Goal: Task Accomplishment & Management: Use online tool/utility

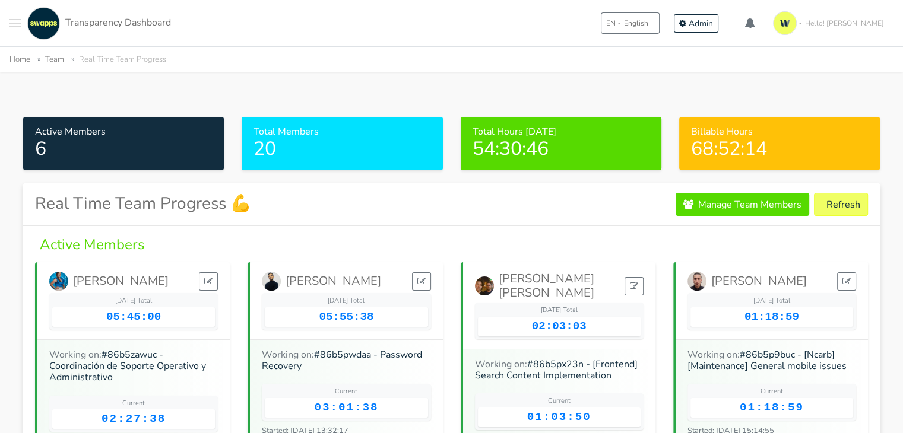
click at [17, 23] on span "Toggle navigation menu" at bounding box center [15, 23] width 12 height 1
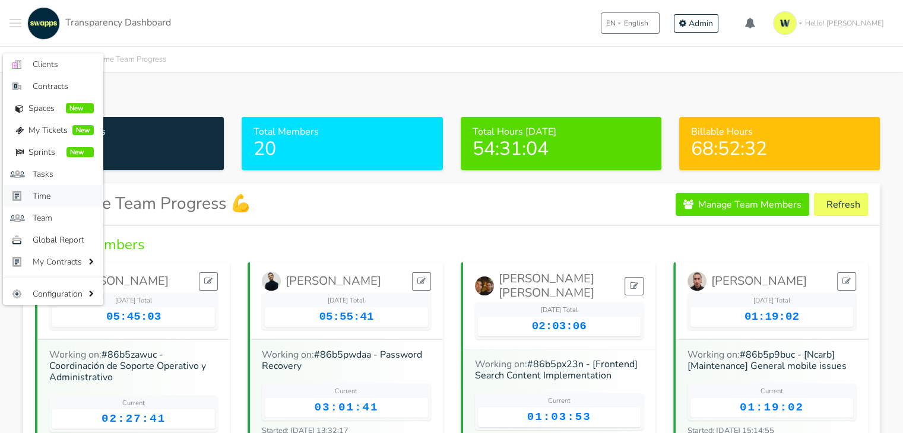
click at [58, 195] on span "Time" at bounding box center [63, 196] width 61 height 12
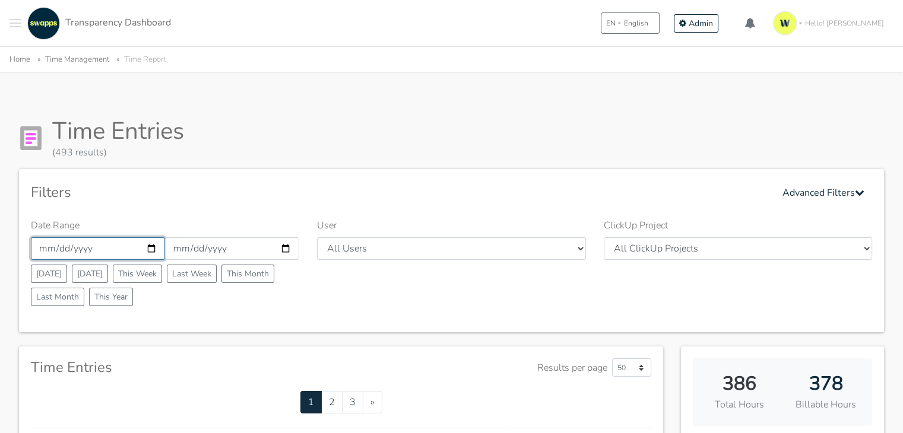
click at [152, 245] on input "2025-08-01" at bounding box center [98, 248] width 134 height 23
type input "2025-08-04"
click at [290, 249] on input "[DATE]" at bounding box center [232, 248] width 134 height 23
click at [288, 249] on input "2025-08-31" at bounding box center [232, 248] width 134 height 23
type input "[DATE]"
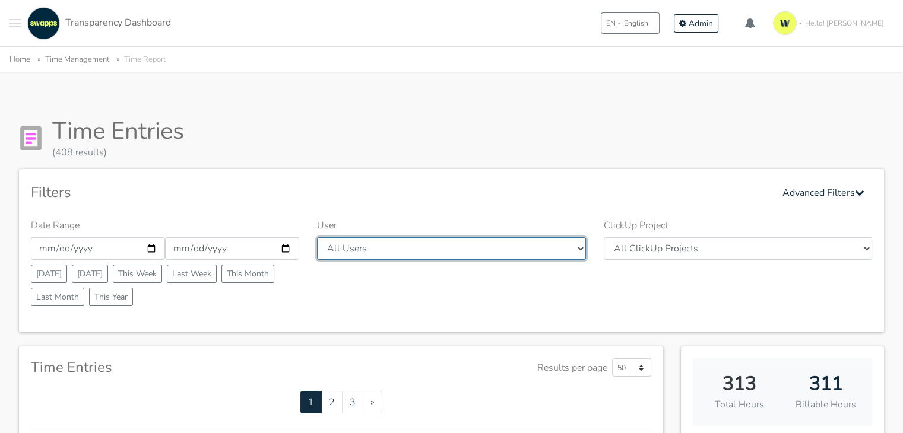
click at [573, 248] on select "All Users Andres Cristian Mateo Angie Diego Swapps Tech Alejandra Tatiana Campo…" at bounding box center [451, 248] width 268 height 23
click at [477, 240] on select "All Users Andres Cristian Mateo Angie Diego Swapps Tech Alejandra Tatiana Campo…" at bounding box center [451, 248] width 268 height 23
select select "28"
click at [317, 237] on select "All Users Andres Cristian Mateo Angie Diego Swapps Tech Alejandra Tatiana Campo…" at bounding box center [451, 248] width 268 height 23
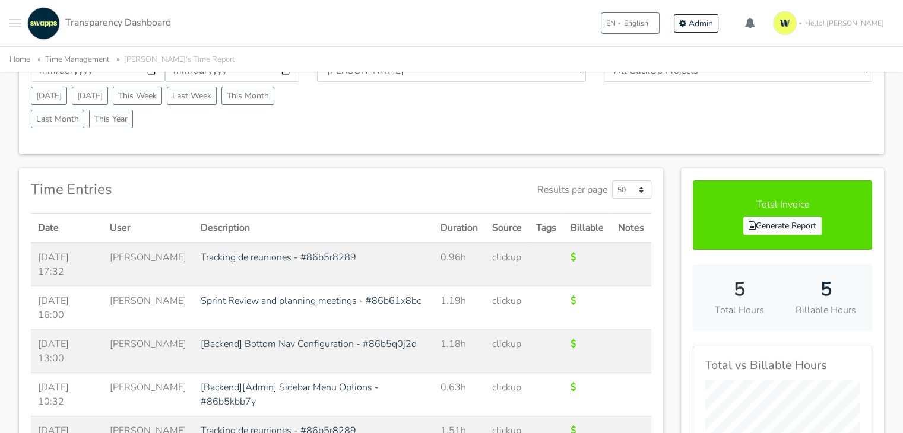
scroll to position [297, 0]
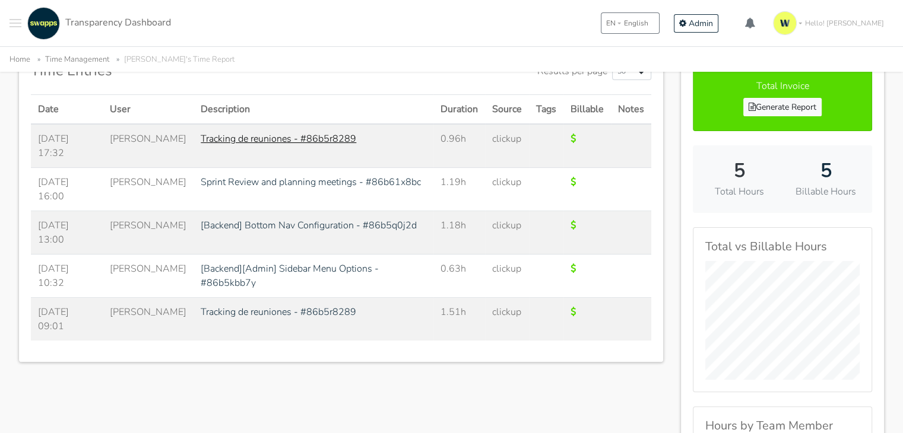
click at [310, 137] on link "Tracking de reuniones - #86b5r8289" at bounding box center [279, 138] width 156 height 13
click at [281, 265] on link "[Backend][Admin] Sidebar Menu Options - #86b5kbb7y" at bounding box center [290, 275] width 178 height 27
click at [305, 223] on link "[Backend] Bottom Nav Configuration - #86b5q0j2d" at bounding box center [309, 225] width 216 height 13
click at [348, 180] on link "Sprint Review and planning meetings - #86b61x8bc" at bounding box center [311, 182] width 220 height 13
click at [762, 105] on link "Generate Report" at bounding box center [782, 107] width 78 height 18
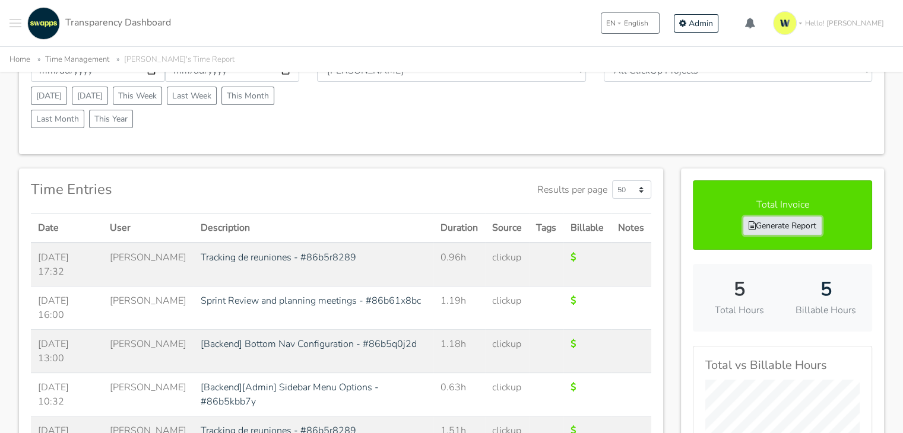
scroll to position [119, 0]
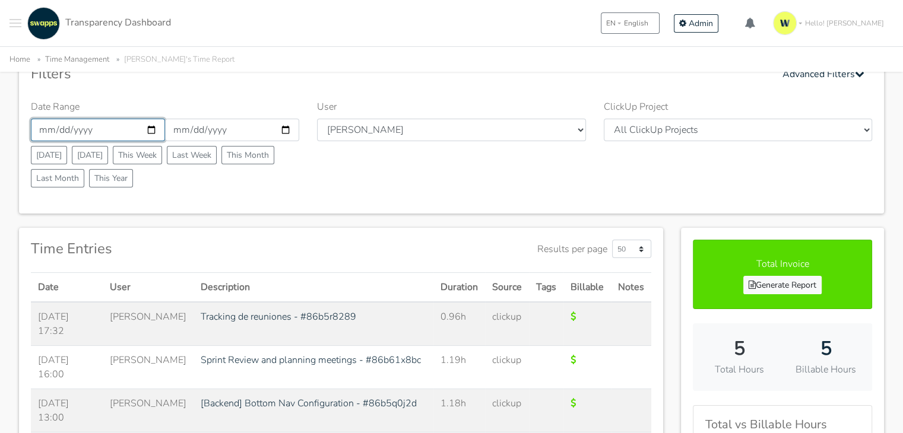
click at [149, 129] on input "2025-08-04" at bounding box center [98, 130] width 134 height 23
type input "2025-08-05"
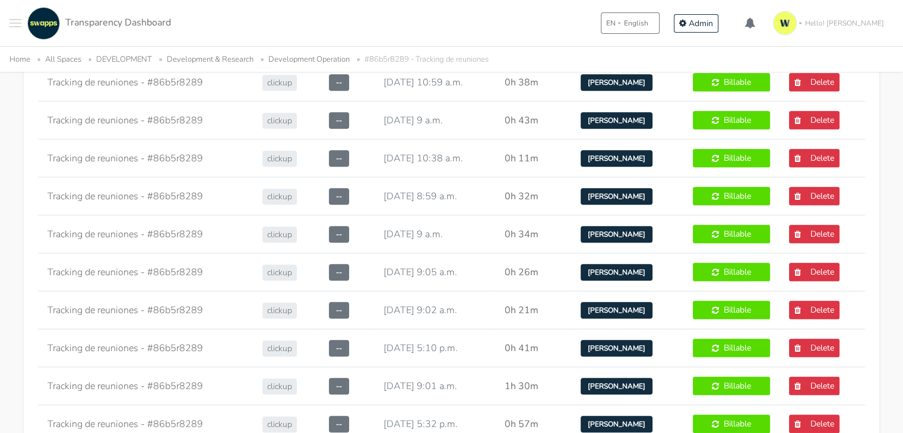
scroll to position [1128, 0]
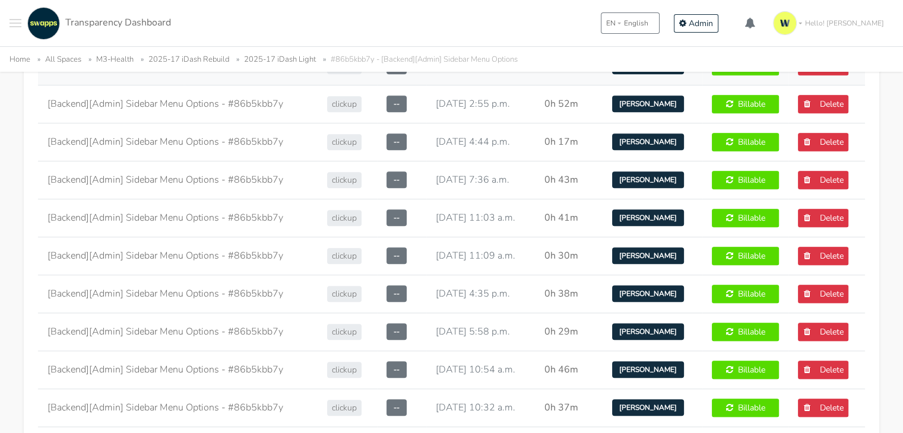
scroll to position [950, 0]
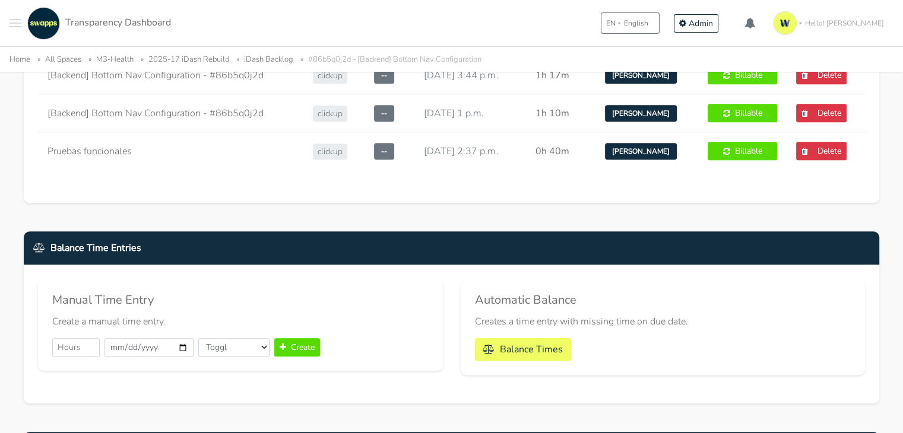
scroll to position [653, 0]
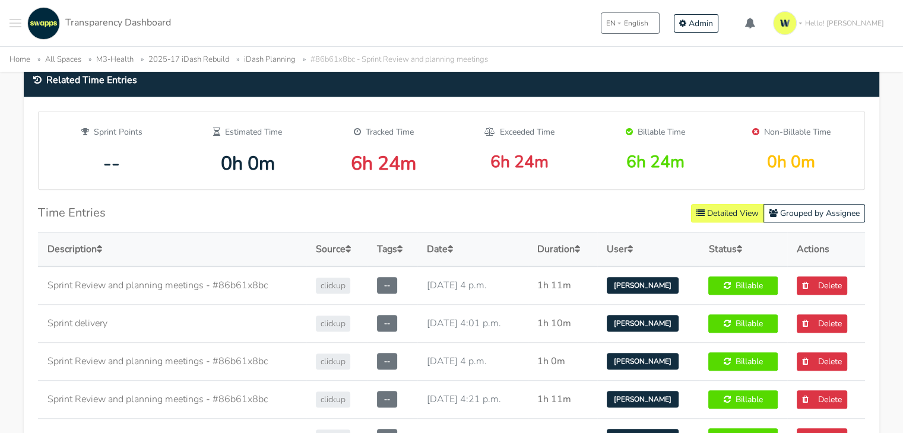
scroll to position [594, 0]
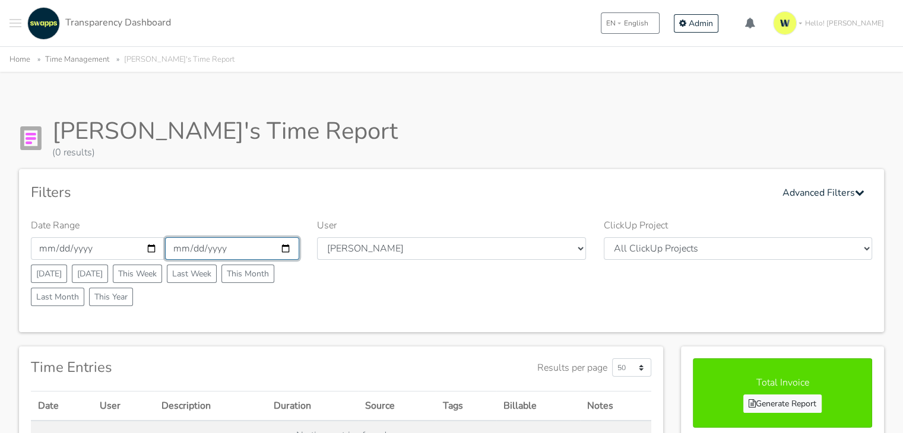
click at [288, 250] on input "[DATE]" at bounding box center [232, 248] width 134 height 23
type input "[DATE]"
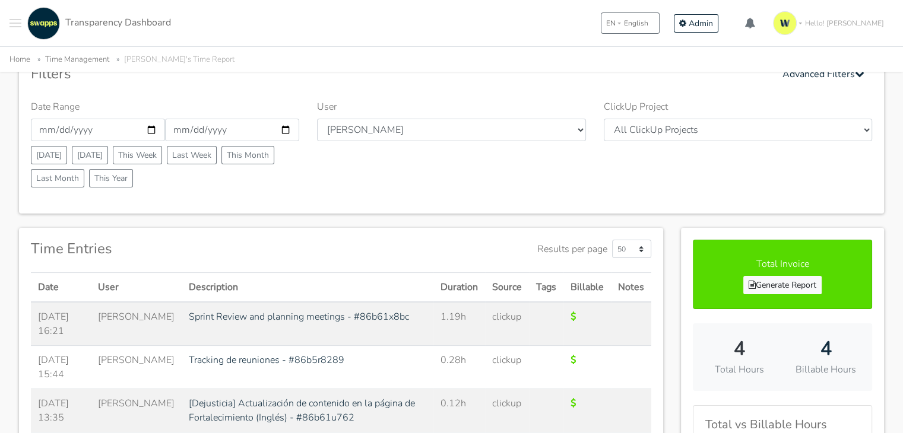
scroll to position [237, 0]
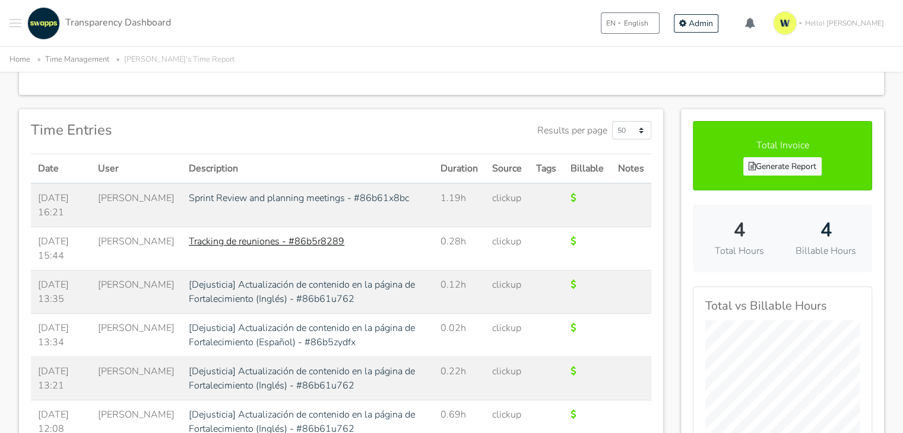
click at [268, 242] on link "Tracking de reuniones - #86b5r8289" at bounding box center [267, 241] width 156 height 13
click at [294, 195] on link "Sprint Review and planning meetings - #86b61x8bc" at bounding box center [299, 198] width 220 height 13
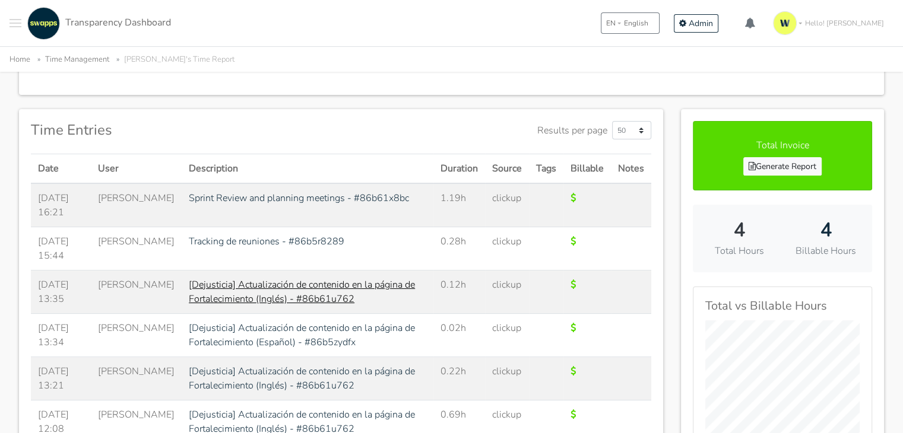
click at [332, 288] on link "[Dejusticia] Actualización de contenido en la página de Fortalecimiento (Inglés…" at bounding box center [302, 291] width 226 height 27
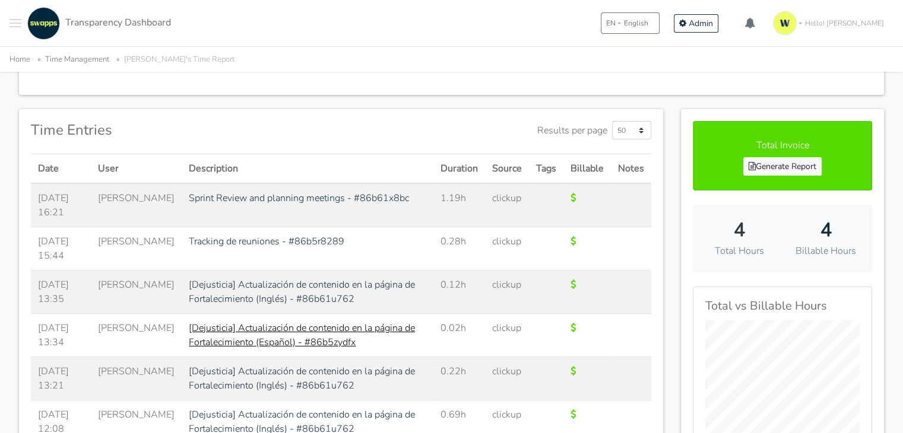
click at [268, 329] on link "[Dejusticia] Actualización de contenido en la página de Fortalecimiento (Españo…" at bounding box center [302, 335] width 226 height 27
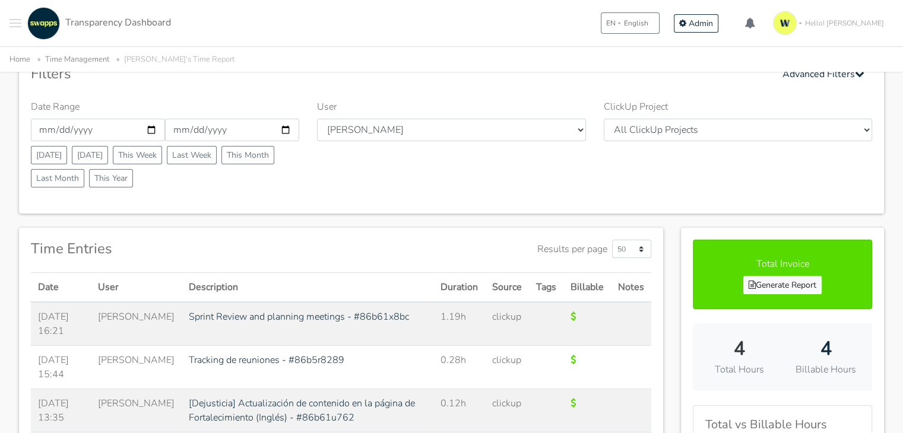
scroll to position [59, 0]
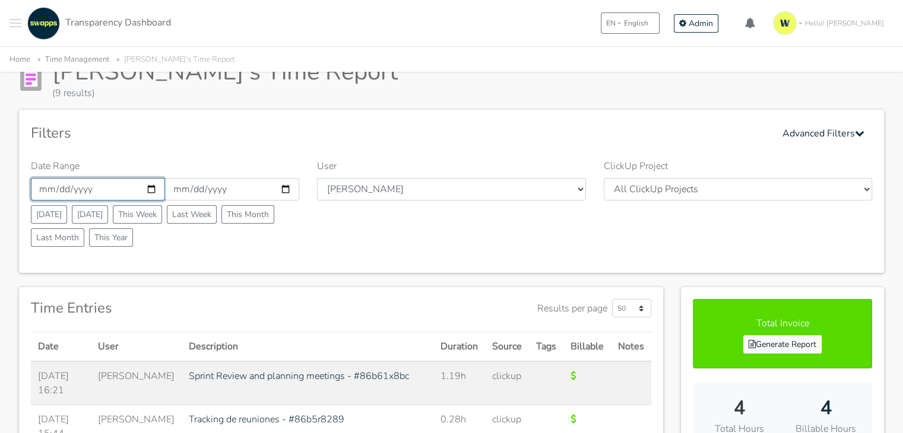
click at [150, 186] on input "[DATE]" at bounding box center [98, 189] width 134 height 23
type input "[DATE]"
click at [284, 191] on input "[DATE]" at bounding box center [232, 189] width 134 height 23
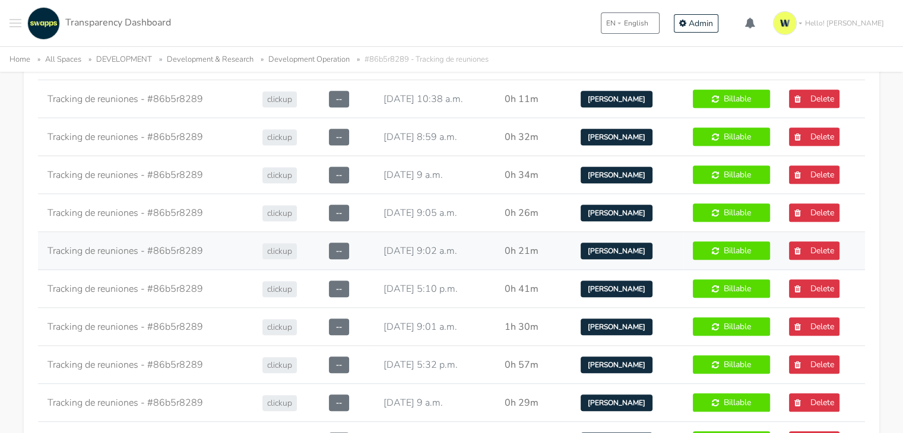
scroll to position [1128, 0]
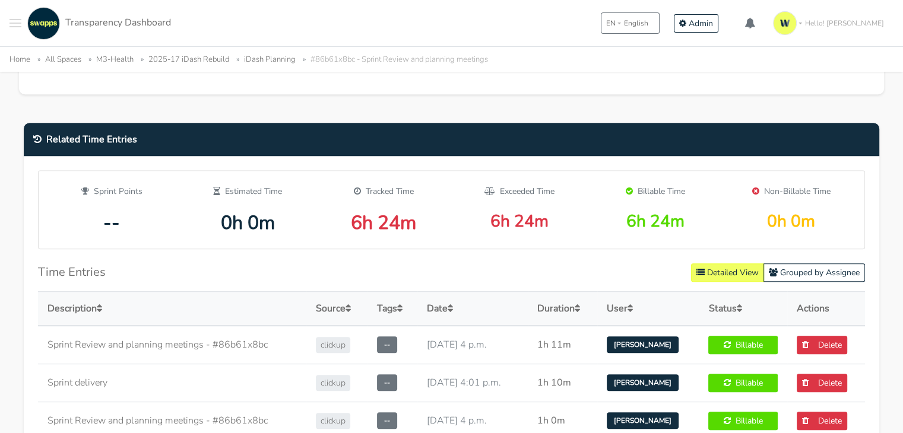
scroll to position [712, 0]
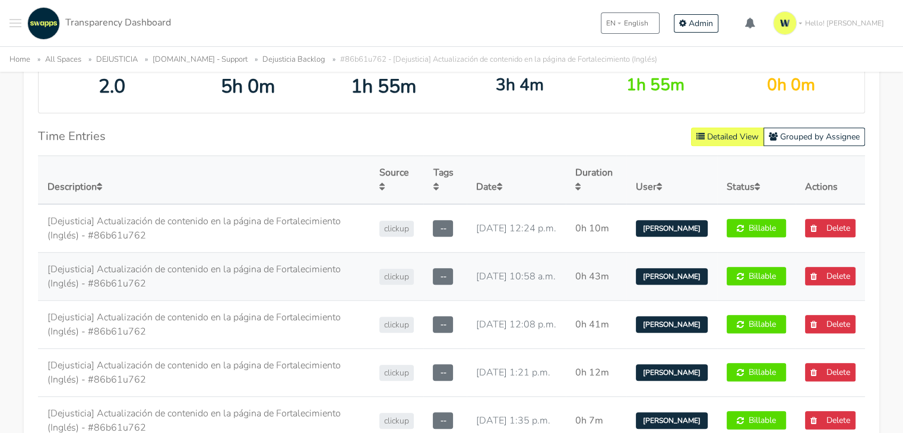
scroll to position [772, 0]
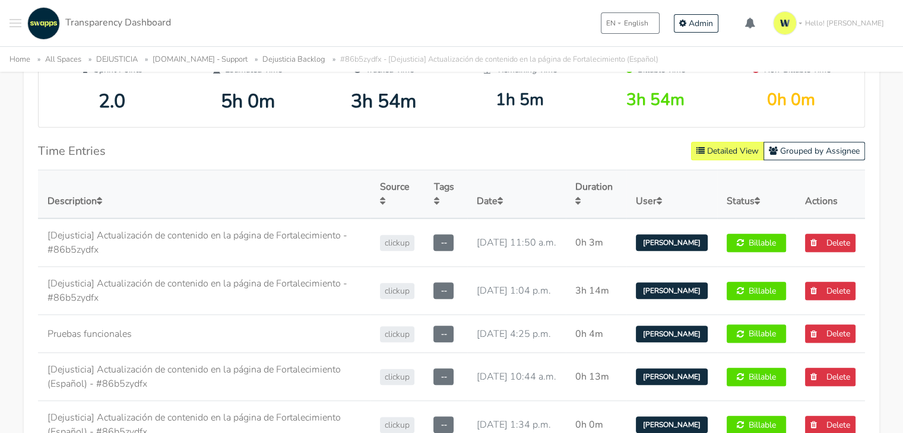
scroll to position [831, 0]
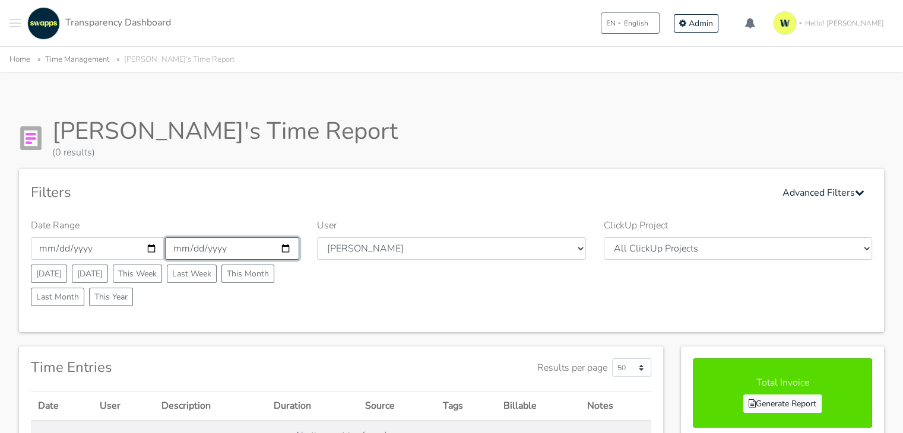
click at [287, 246] on input "[DATE]" at bounding box center [232, 248] width 134 height 23
type input "[DATE]"
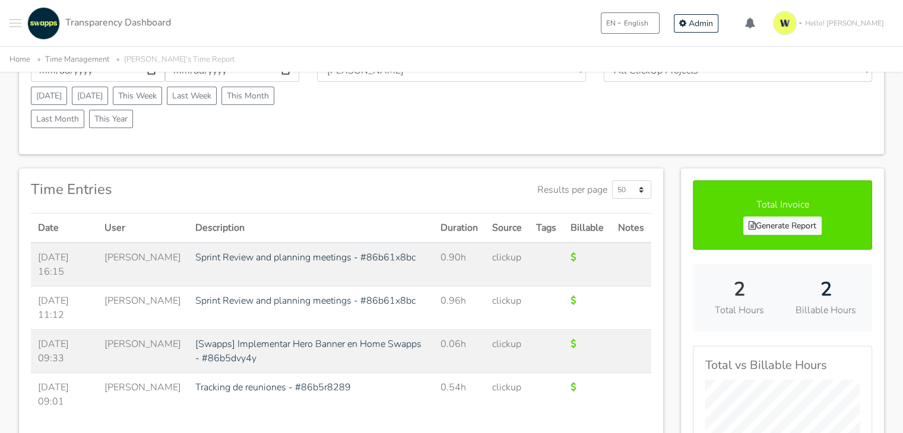
scroll to position [237, 0]
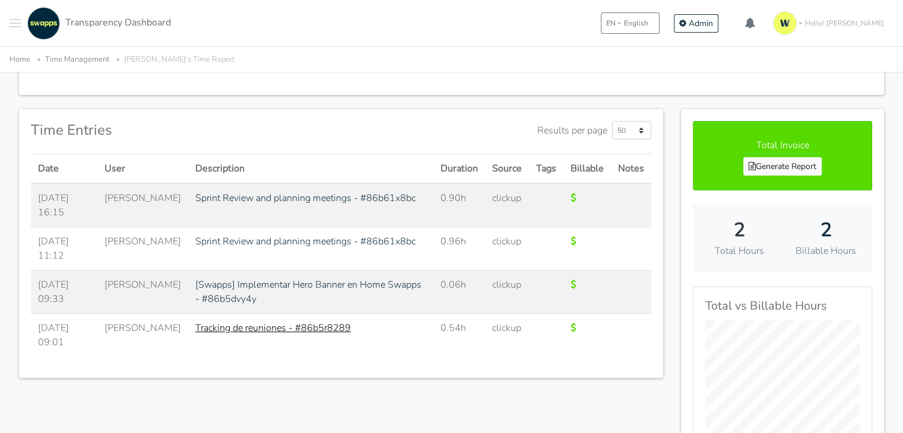
click at [262, 324] on link "Tracking de reuniones - #86b5r8289" at bounding box center [273, 328] width 156 height 13
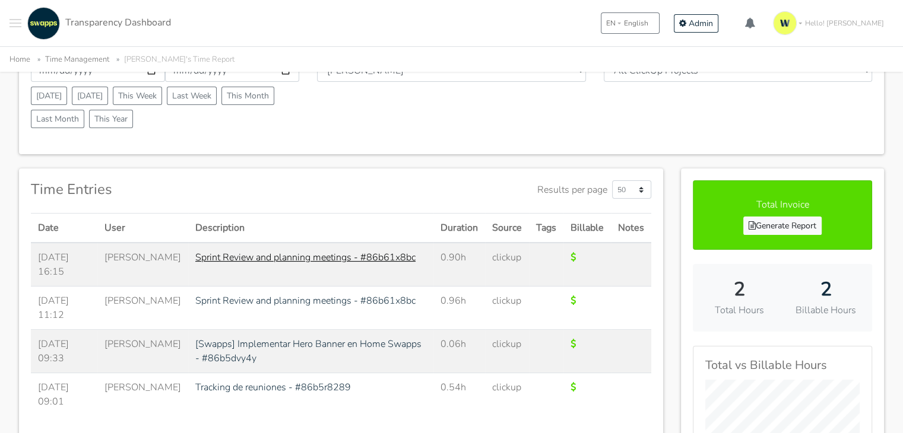
click at [299, 252] on link "Sprint Review and planning meetings - #86b61x8bc" at bounding box center [305, 257] width 220 height 13
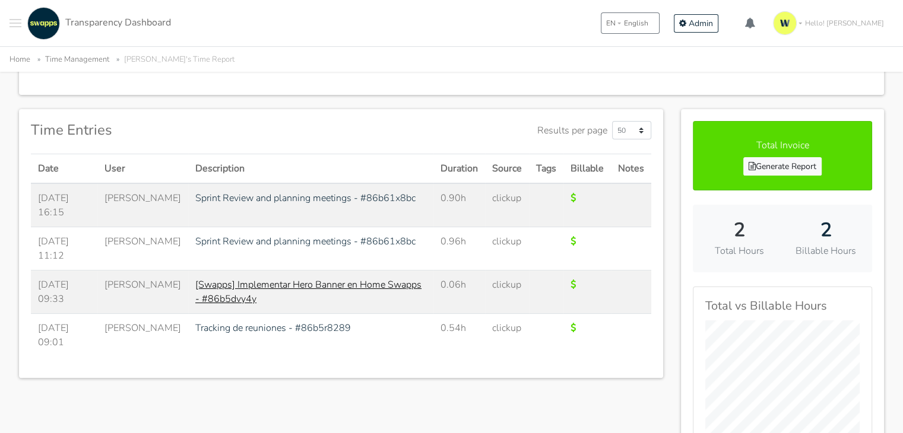
click at [331, 280] on link "[Swapps] Implementar Hero Banner en Home Swapps - #86b5dvy4y" at bounding box center [308, 291] width 226 height 27
click at [800, 165] on link "Generate Report" at bounding box center [782, 166] width 78 height 18
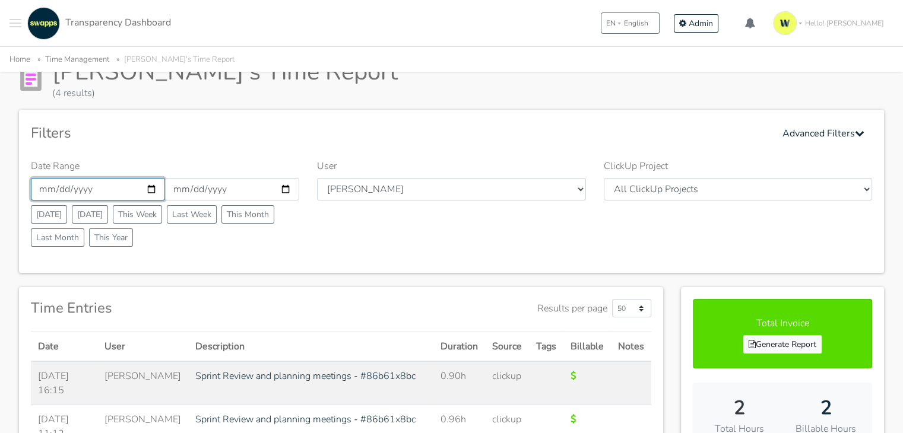
click at [152, 186] on input "2025-08-06" at bounding box center [98, 189] width 134 height 23
type input "2025-08-07"
click at [286, 192] on input "2025-08-06" at bounding box center [232, 189] width 134 height 23
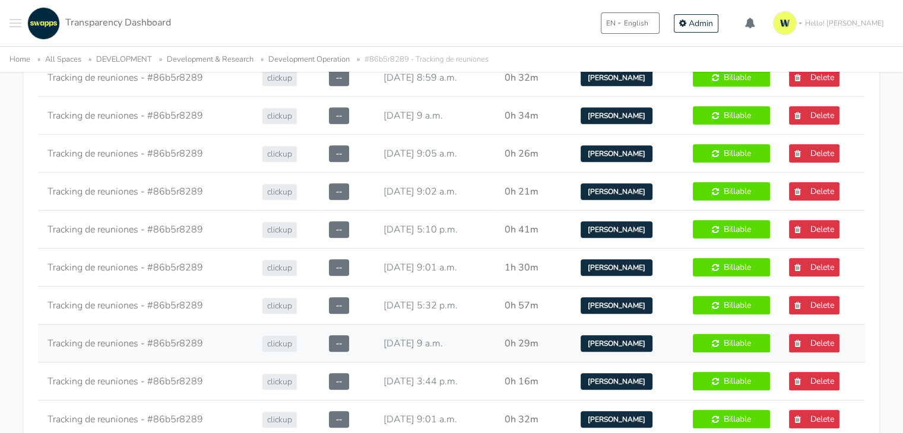
scroll to position [1069, 0]
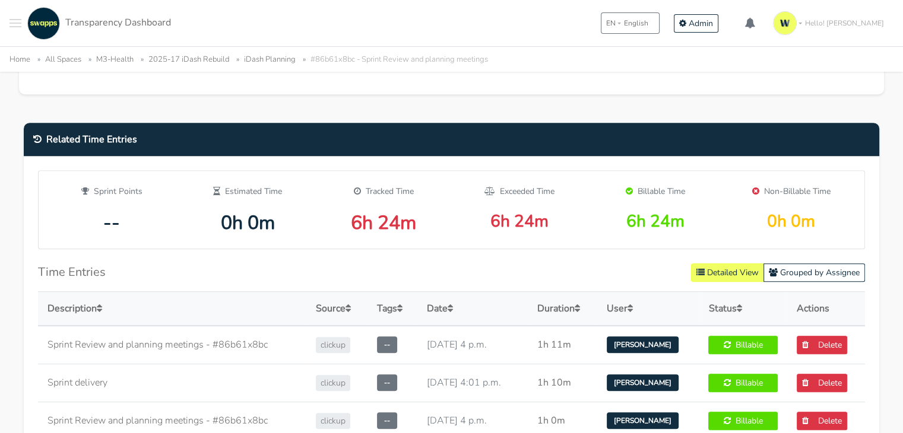
scroll to position [712, 0]
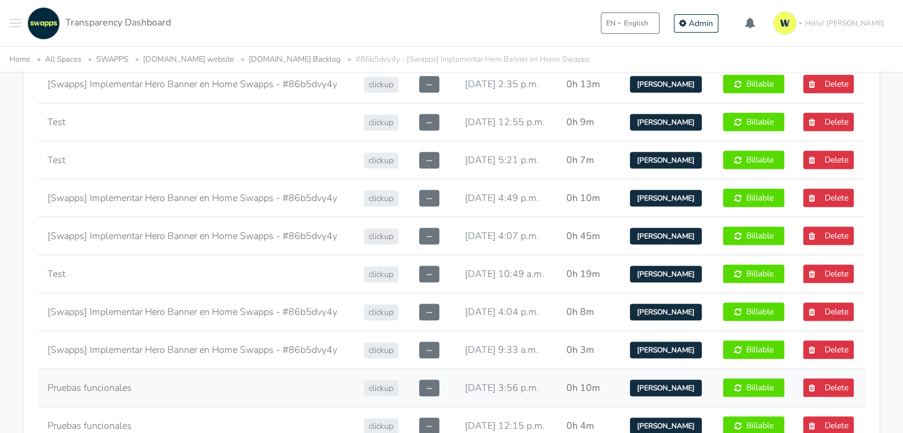
scroll to position [1247, 0]
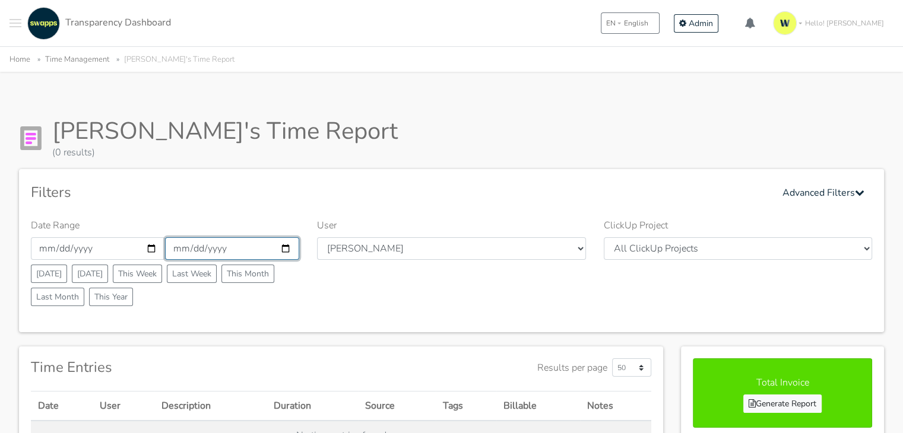
click at [283, 248] on input "[DATE]" at bounding box center [232, 248] width 134 height 23
type input "[DATE]"
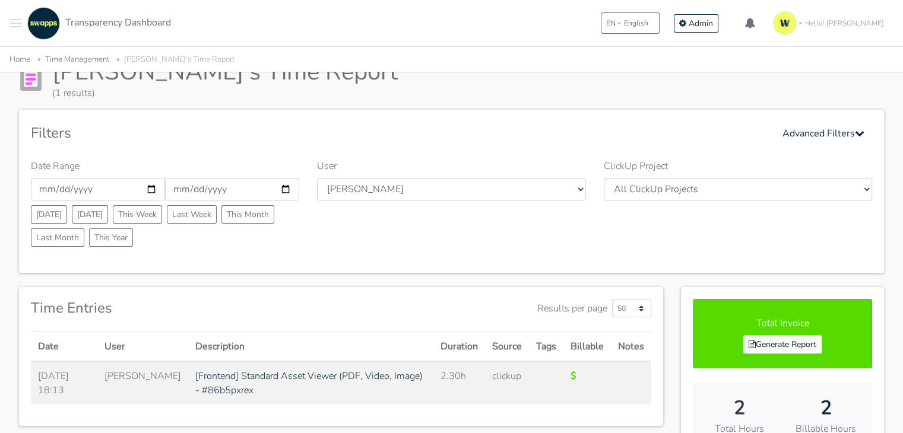
scroll to position [178, 0]
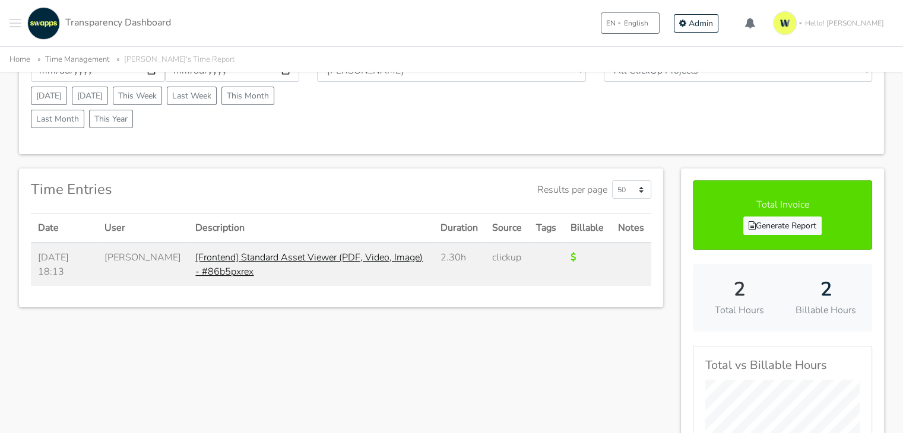
click at [351, 253] on link "[Frontend] Standard Asset Viewer (PDF, Video, Image) - #86b5pxrex" at bounding box center [308, 264] width 227 height 27
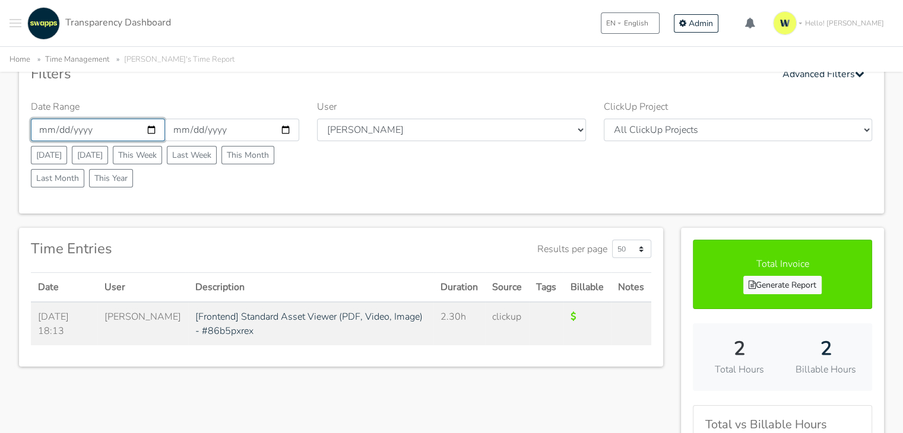
click at [147, 133] on input "2025-08-07" at bounding box center [98, 130] width 134 height 23
type input "2025-08-08"
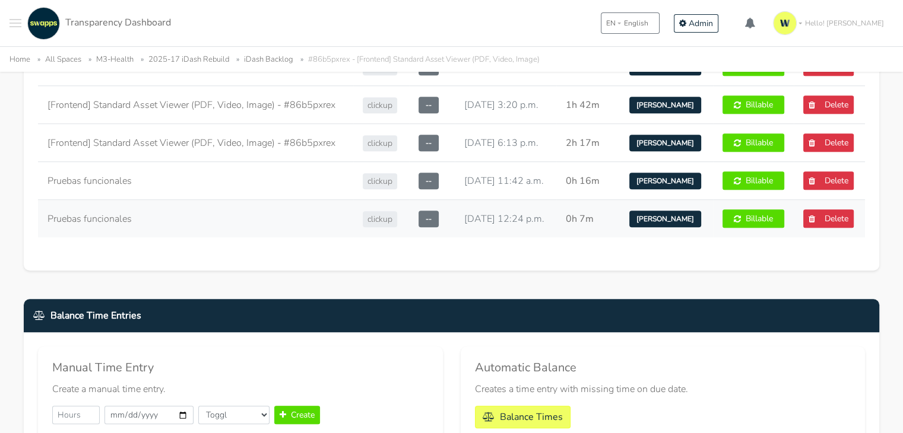
scroll to position [772, 0]
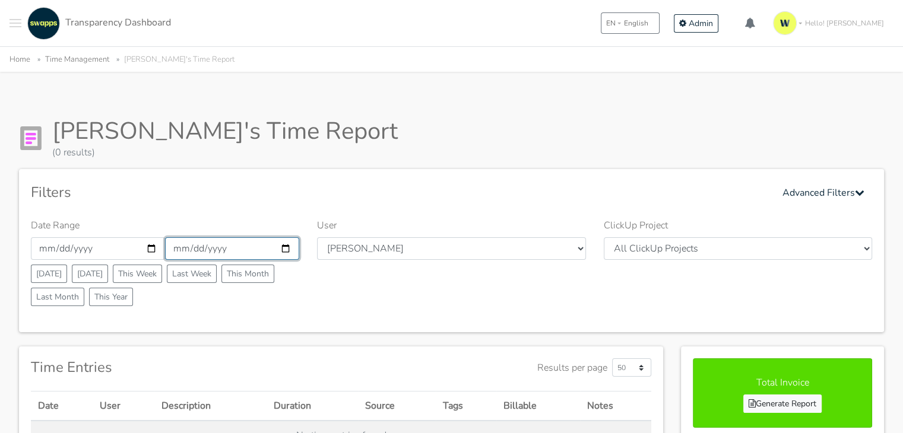
click at [287, 251] on input "[DATE]" at bounding box center [232, 248] width 134 height 23
type input "[DATE]"
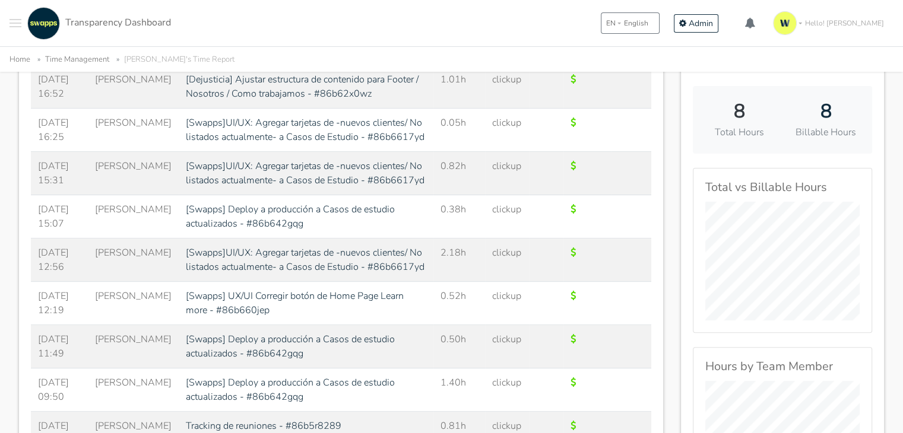
scroll to position [416, 0]
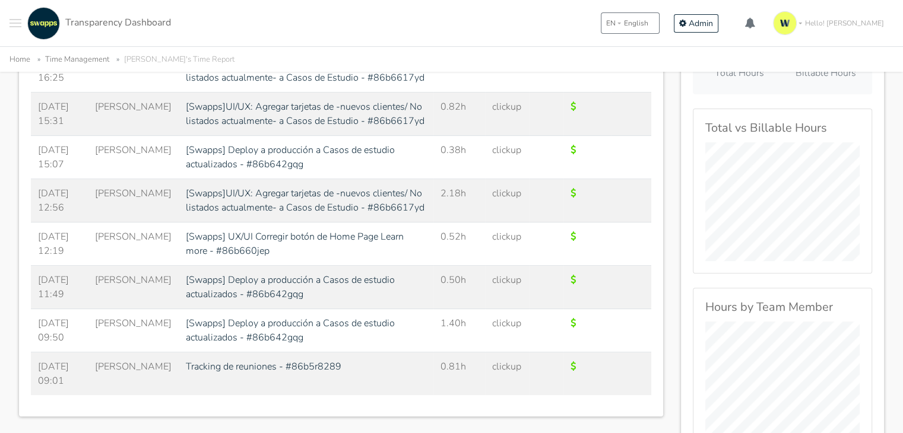
click at [285, 364] on link "Tracking de reuniones - #86b5r8289" at bounding box center [264, 366] width 156 height 13
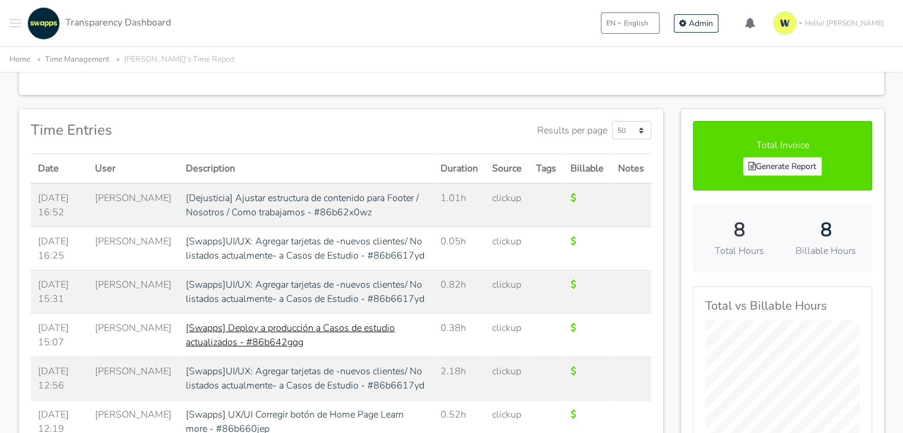
click at [312, 325] on link "[Swapps] Deploy a producción a Casos de estudio actualizados - #86b642gqg" at bounding box center [290, 335] width 209 height 27
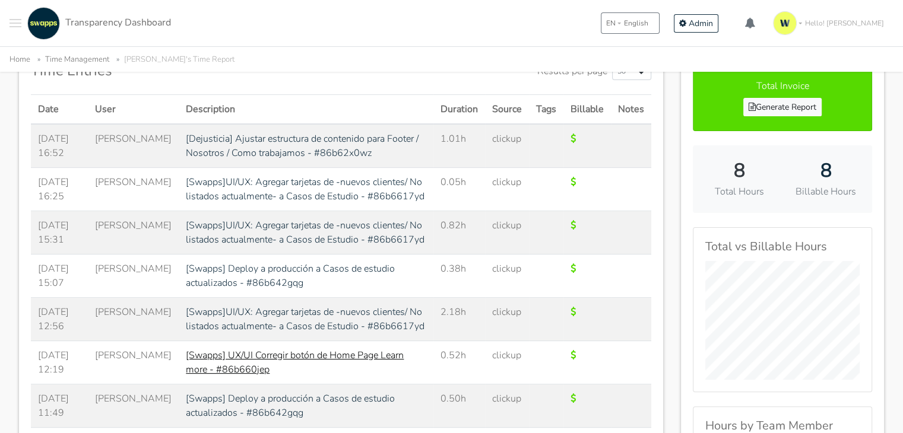
click at [350, 353] on link "[Swapps] UX/UI Corregir botón de Home Page Learn more - #86b660jep" at bounding box center [295, 362] width 218 height 27
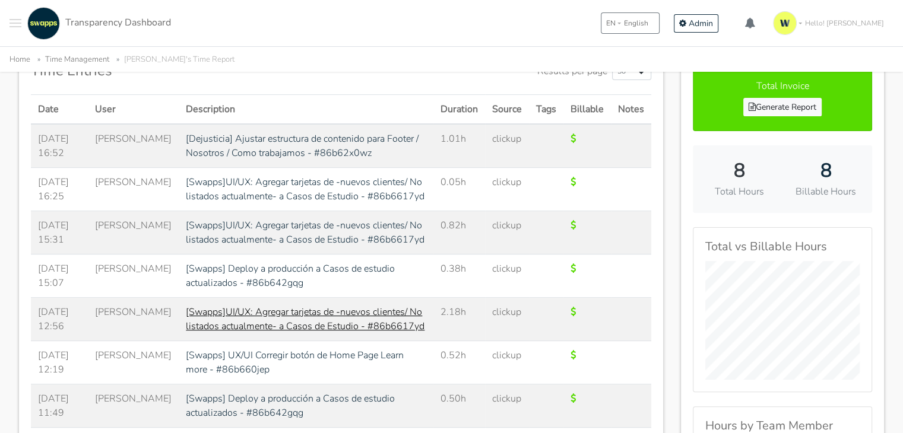
click at [299, 308] on link "[Swapps]UI/UX: Agregar tarjetas de -nuevos clientes/ No listados actualmente- a…" at bounding box center [305, 319] width 239 height 27
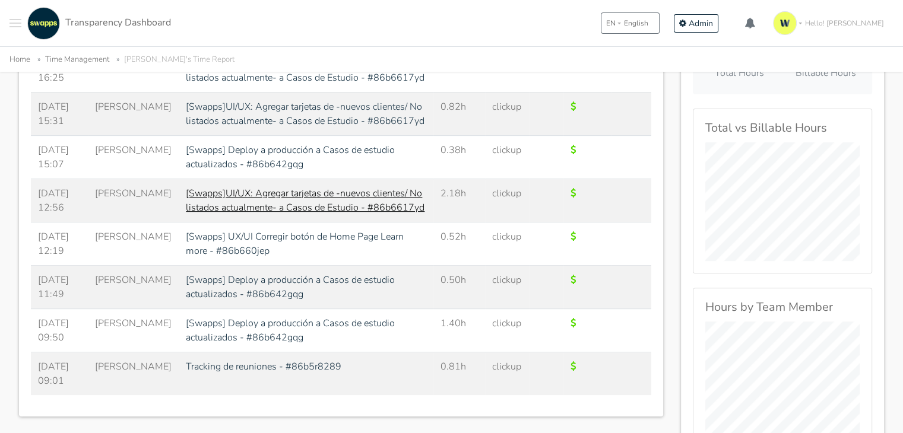
scroll to position [237, 0]
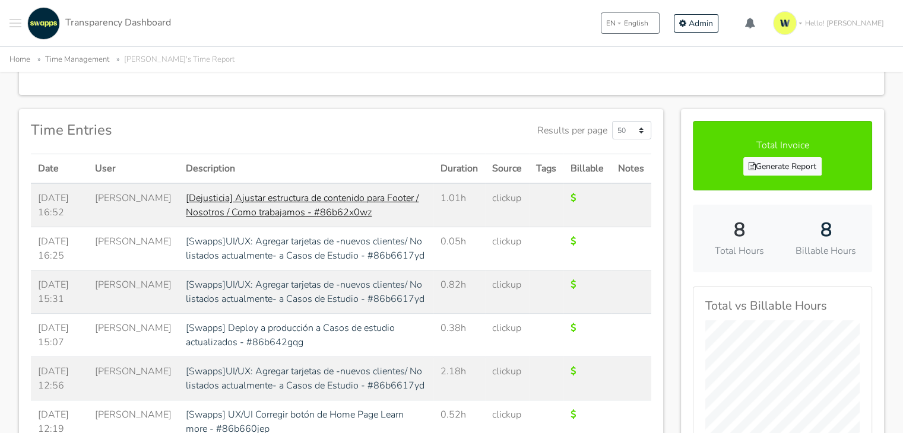
click at [340, 198] on link "[Dejusticia] Ajustar estructura de contenido para Footer / Nosotros / Como trab…" at bounding box center [302, 205] width 233 height 27
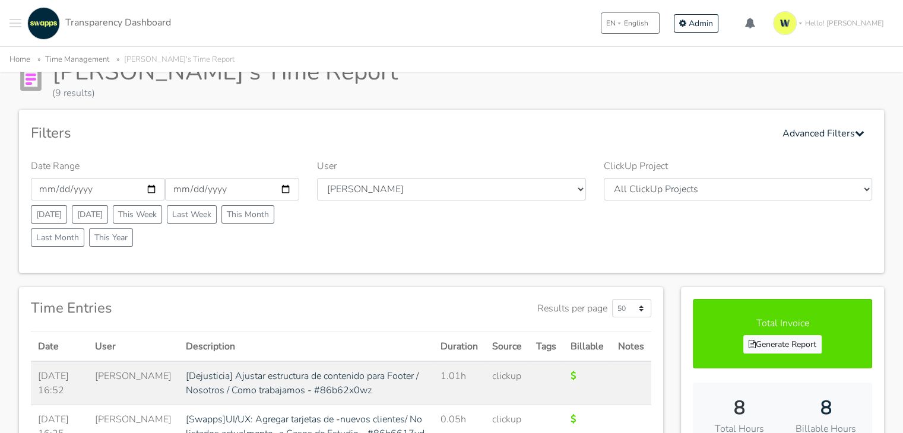
scroll to position [0, 0]
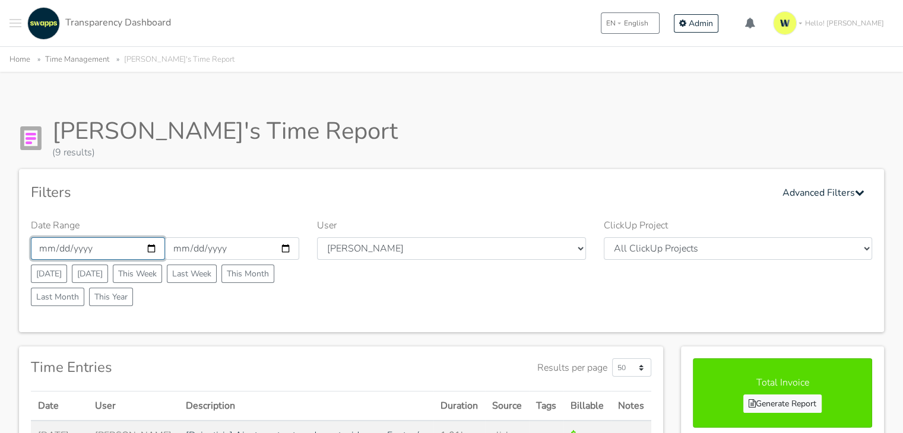
click at [151, 249] on input "2025-08-08" at bounding box center [98, 248] width 134 height 23
type input "2025-08-04"
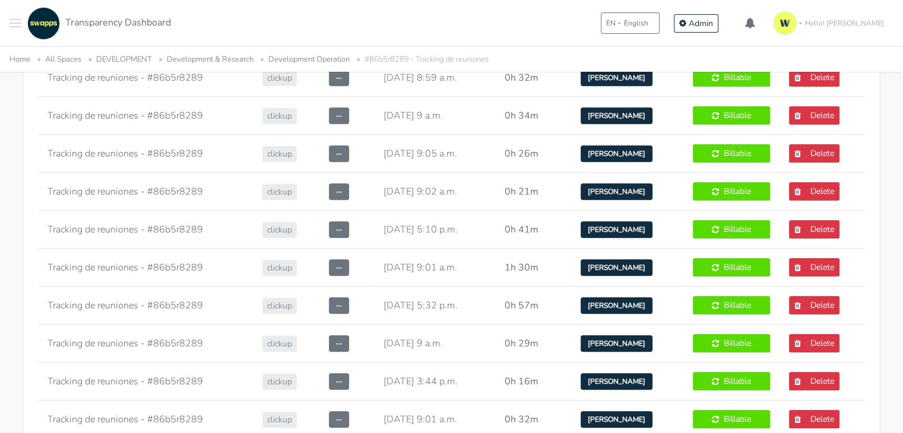
scroll to position [1247, 0]
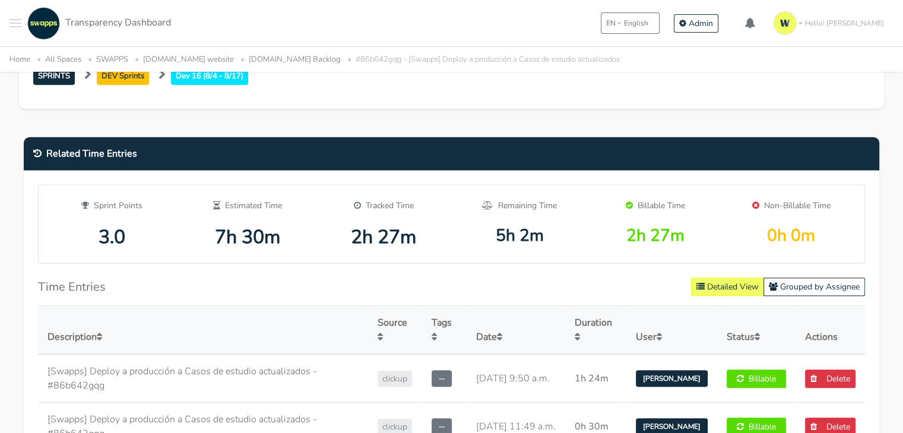
scroll to position [653, 0]
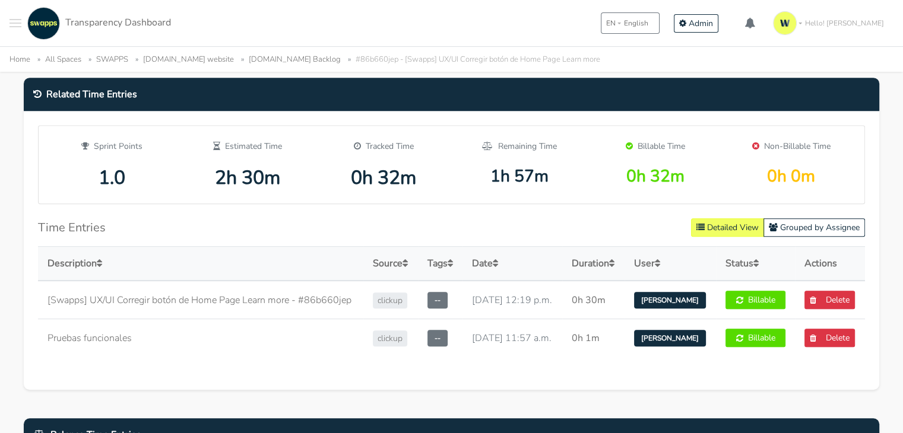
scroll to position [653, 0]
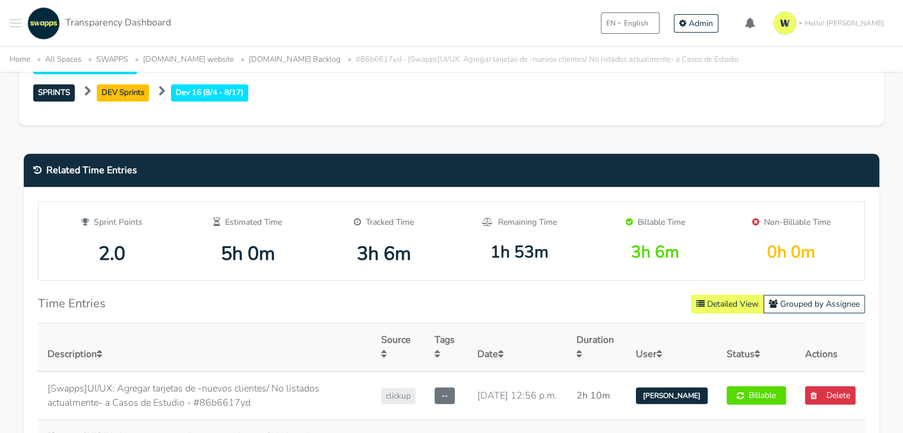
scroll to position [653, 0]
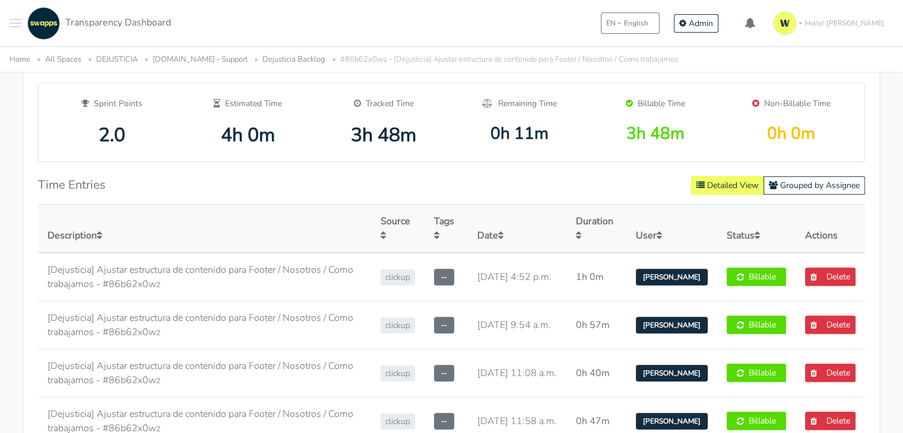
scroll to position [712, 0]
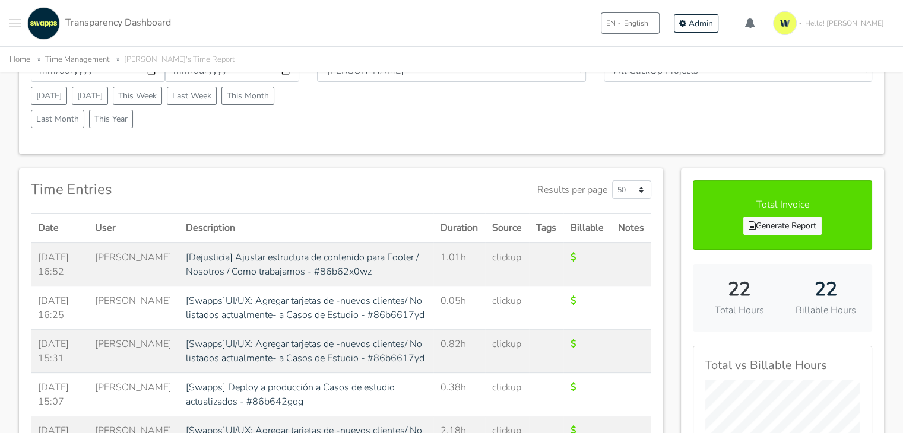
scroll to position [178, 0]
click at [797, 226] on link "Generate Report" at bounding box center [782, 226] width 78 height 18
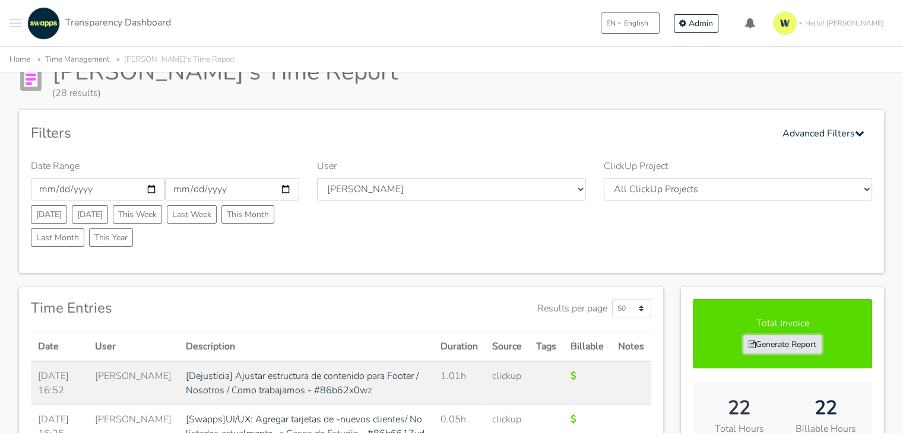
scroll to position [119, 0]
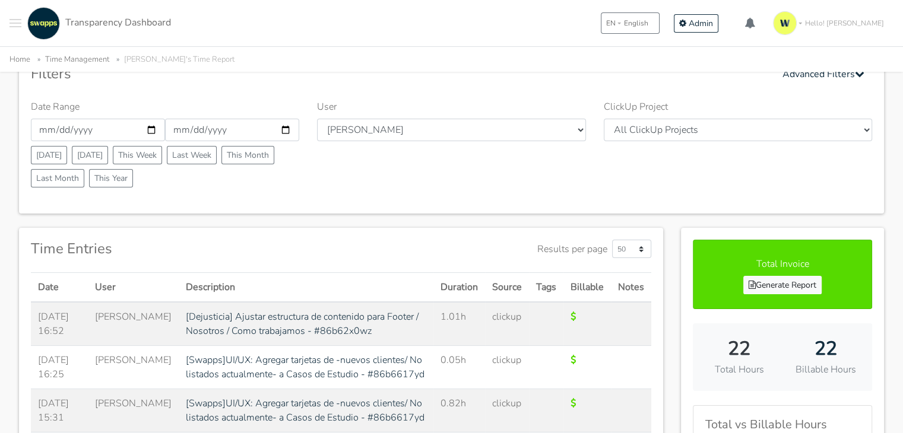
click at [10, 26] on button "Toggle navigation menu" at bounding box center [15, 23] width 12 height 33
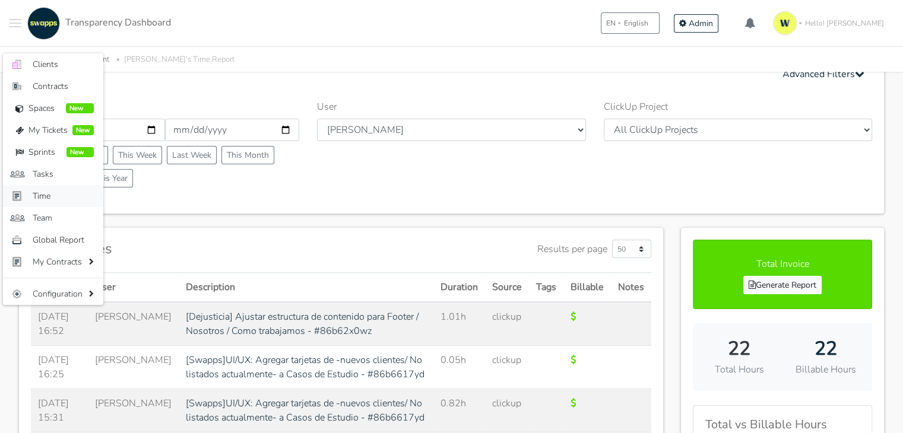
click at [59, 194] on span "Time" at bounding box center [63, 196] width 61 height 12
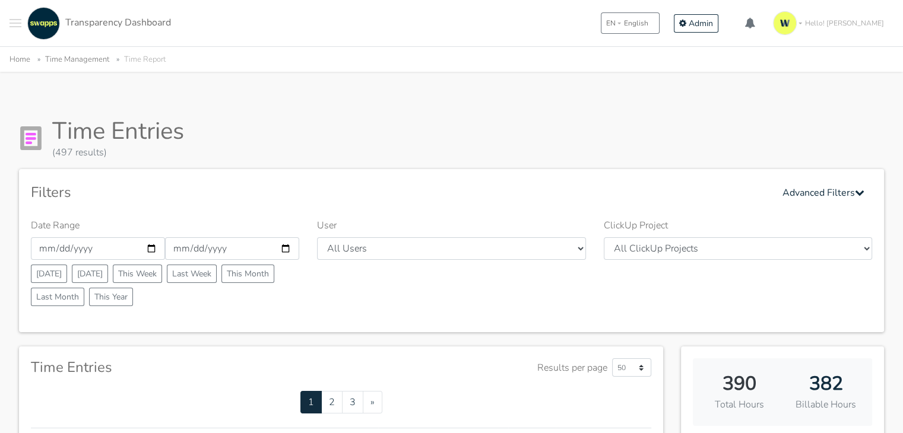
click at [14, 25] on button "Toggle navigation menu" at bounding box center [15, 23] width 12 height 33
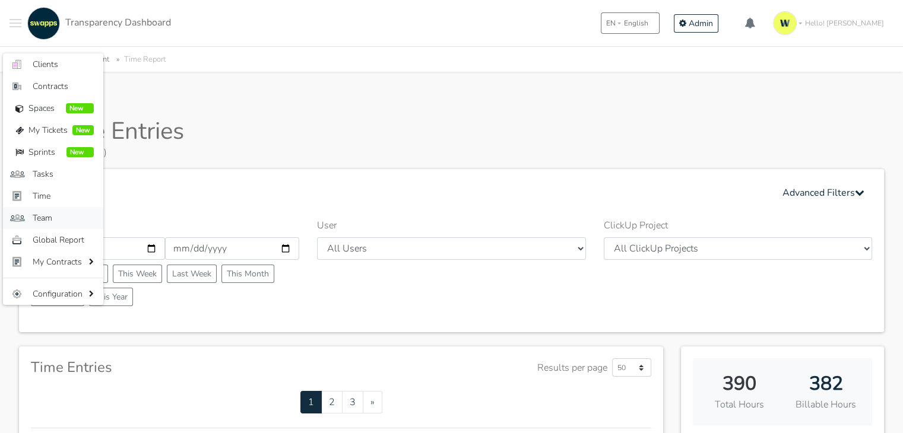
click at [45, 217] on span "Team" at bounding box center [63, 218] width 61 height 12
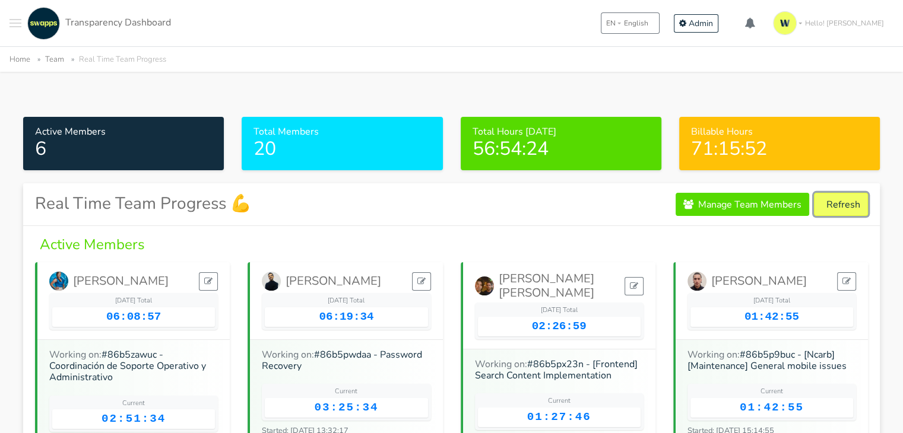
click at [849, 213] on button "Refresh" at bounding box center [841, 204] width 54 height 23
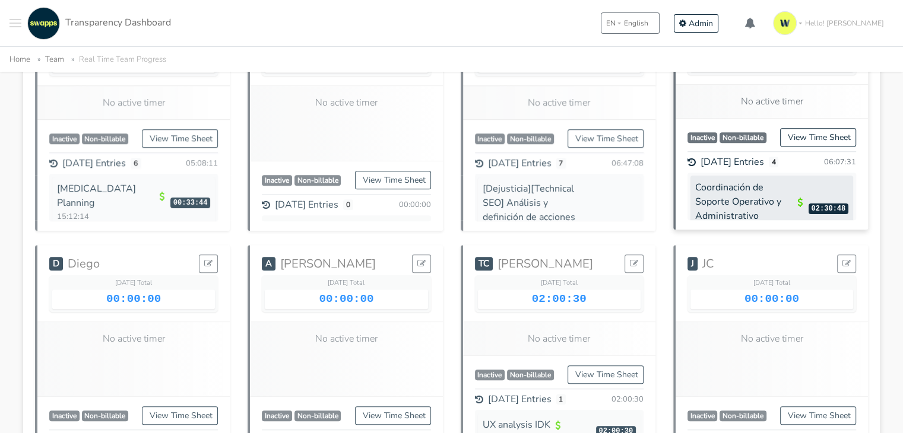
scroll to position [831, 0]
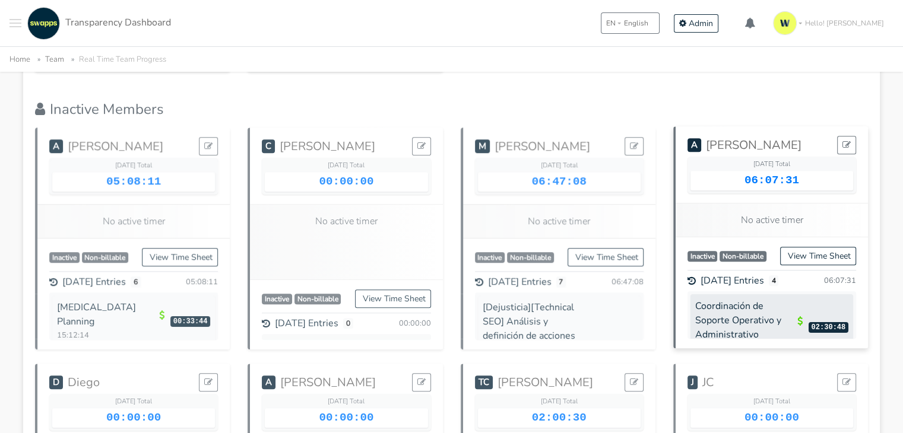
drag, startPoint x: 851, startPoint y: 292, endPoint x: 849, endPoint y: 307, distance: 15.0
click at [849, 307] on div "Coordinación de Soporte Operativo y Administrativo 14:06:16 02:30:48" at bounding box center [771, 314] width 169 height 47
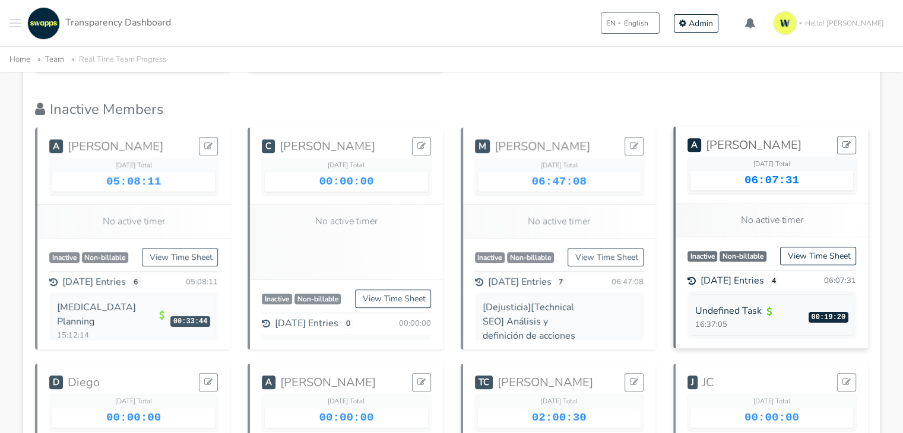
scroll to position [151, 0]
